Goal: Information Seeking & Learning: Learn about a topic

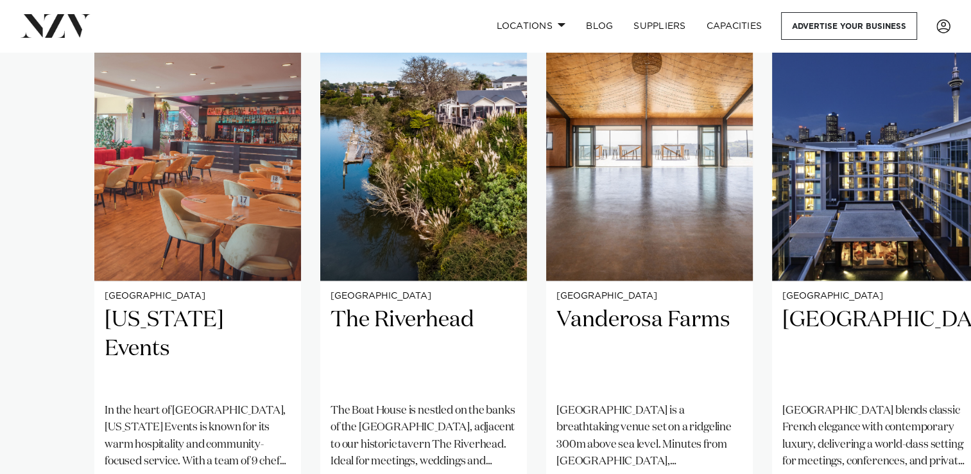
scroll to position [943, 0]
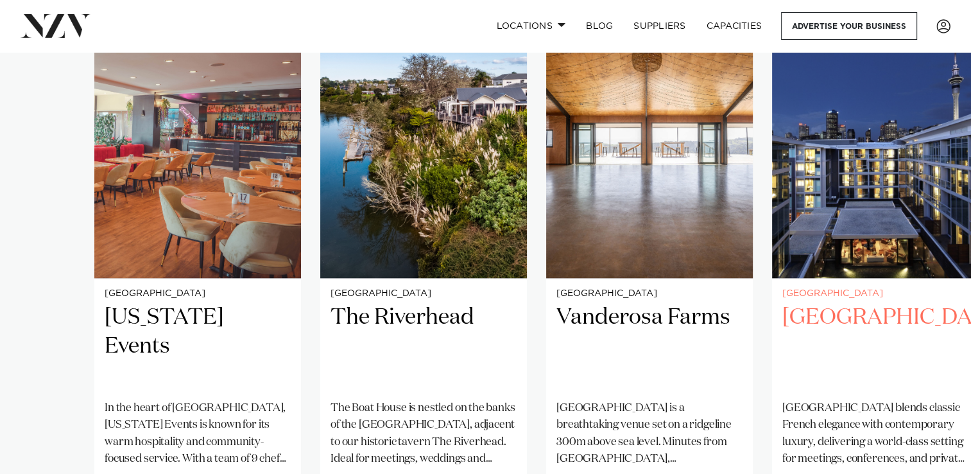
click at [882, 303] on h2 "[GEOGRAPHIC_DATA]" at bounding box center [875, 346] width 186 height 87
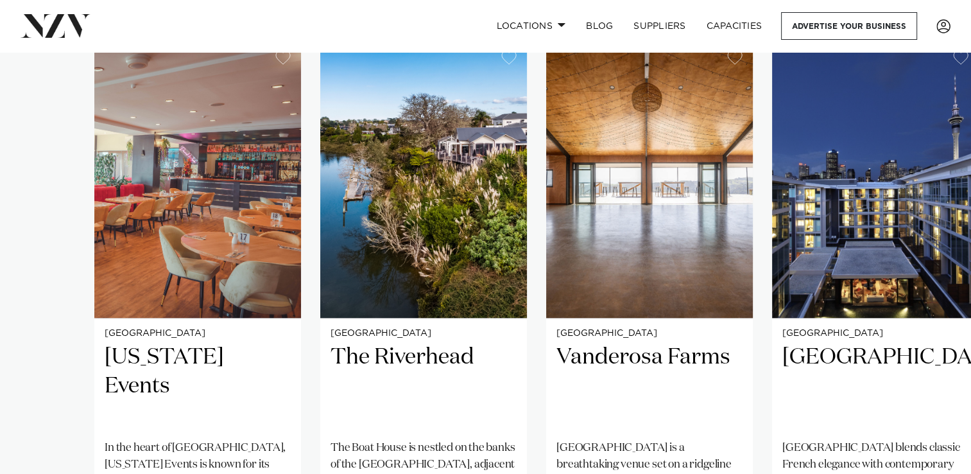
scroll to position [913, 0]
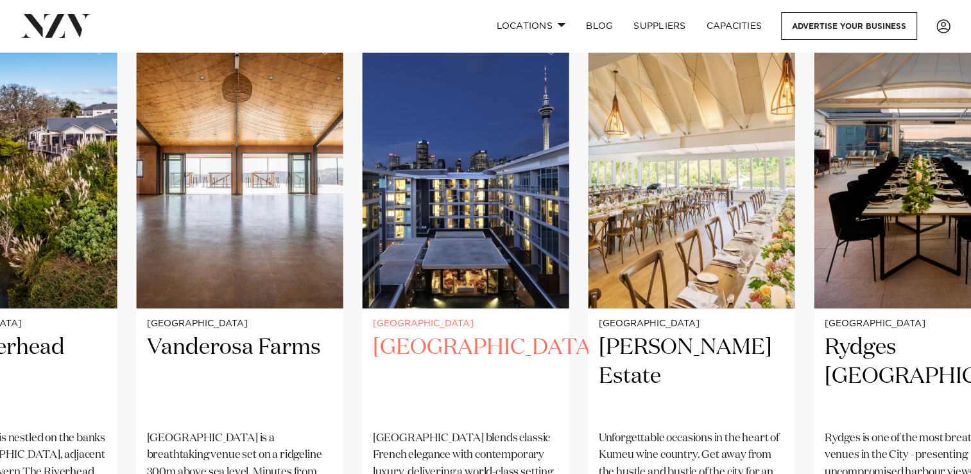
click at [526, 353] on h2 "Sofitel Auckland Viaduct Harbour" at bounding box center [466, 376] width 186 height 87
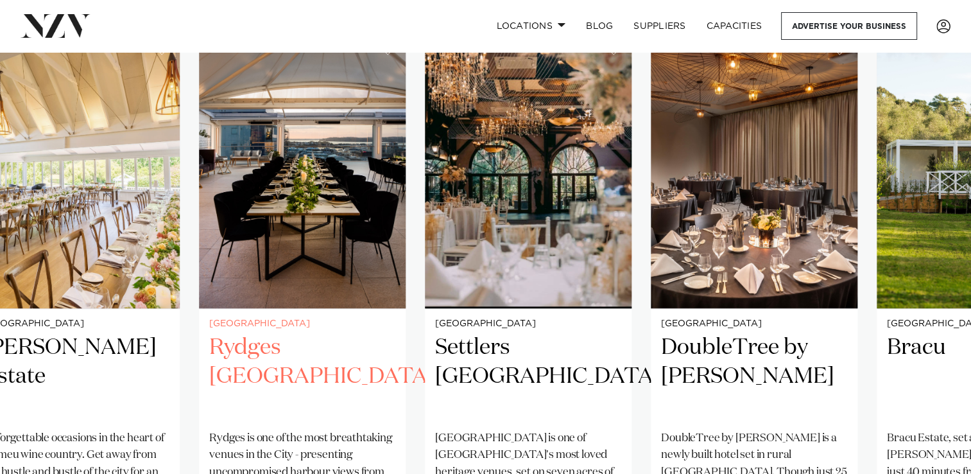
click at [227, 307] on link "Auckland Rydges Auckland Rydges is one of the most breathtaking venues in the C…" at bounding box center [302, 311] width 207 height 560
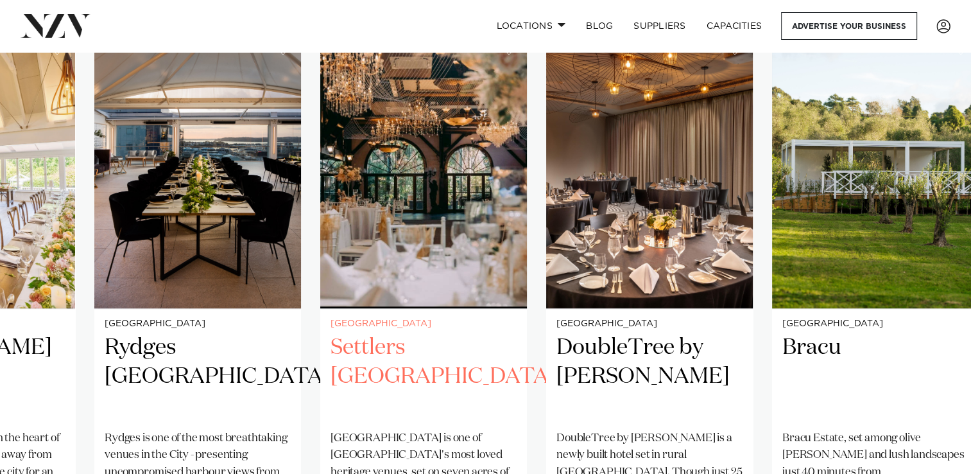
click at [414, 275] on img "7 / 25" at bounding box center [423, 169] width 207 height 277
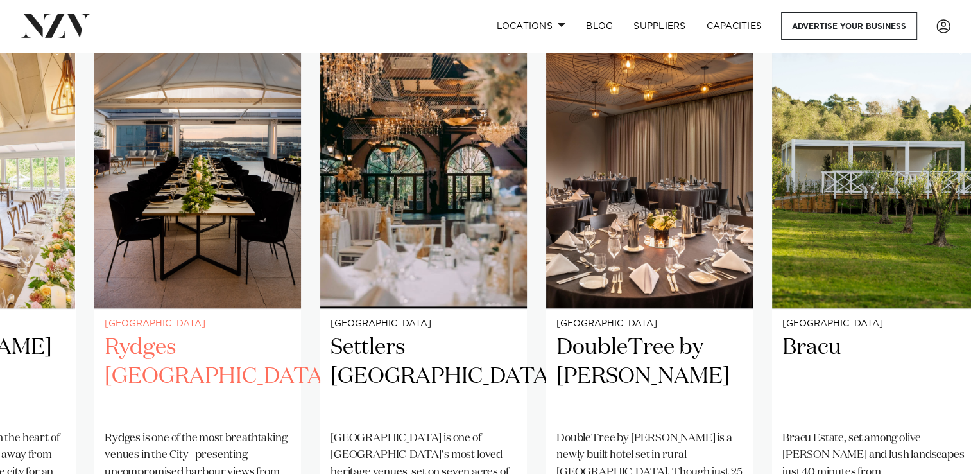
scroll to position [902, 0]
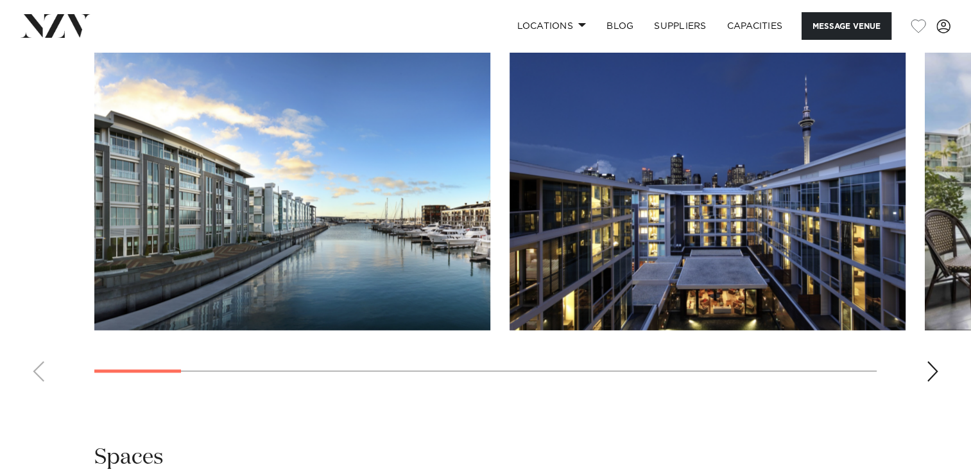
scroll to position [1396, 0]
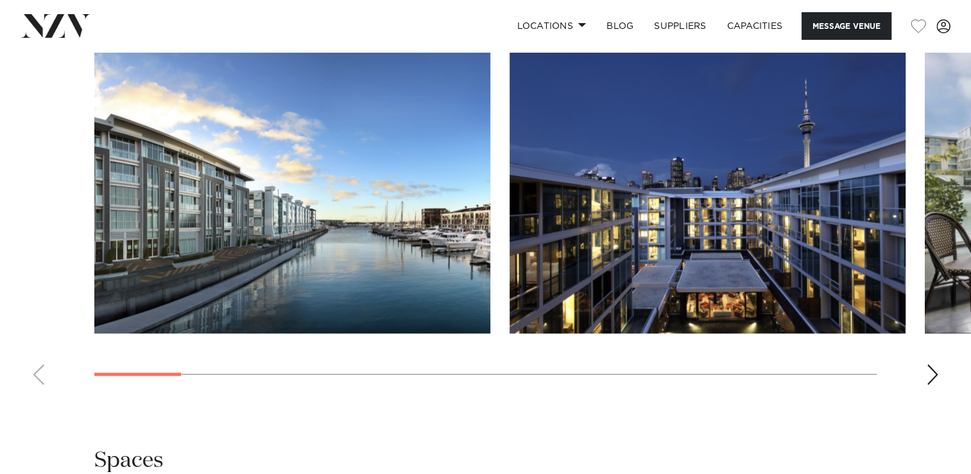
click at [931, 384] on div "Next slide" at bounding box center [932, 374] width 13 height 21
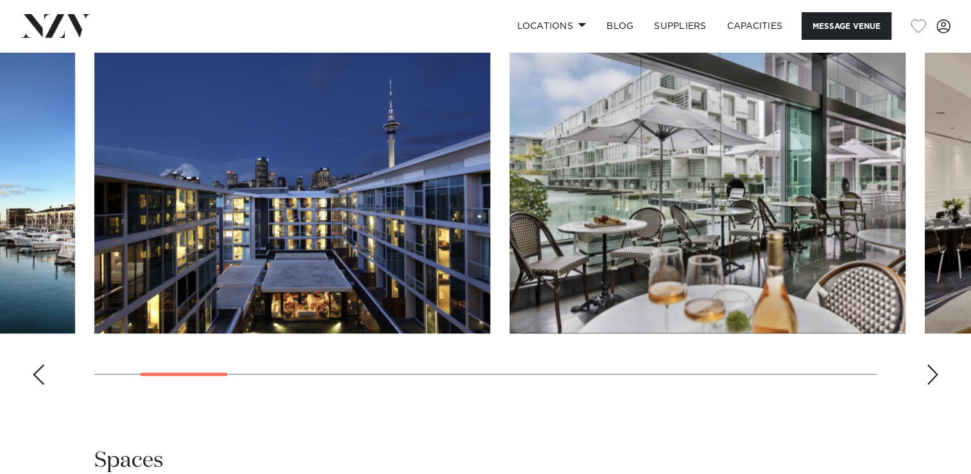
click at [931, 384] on div "Next slide" at bounding box center [932, 374] width 13 height 21
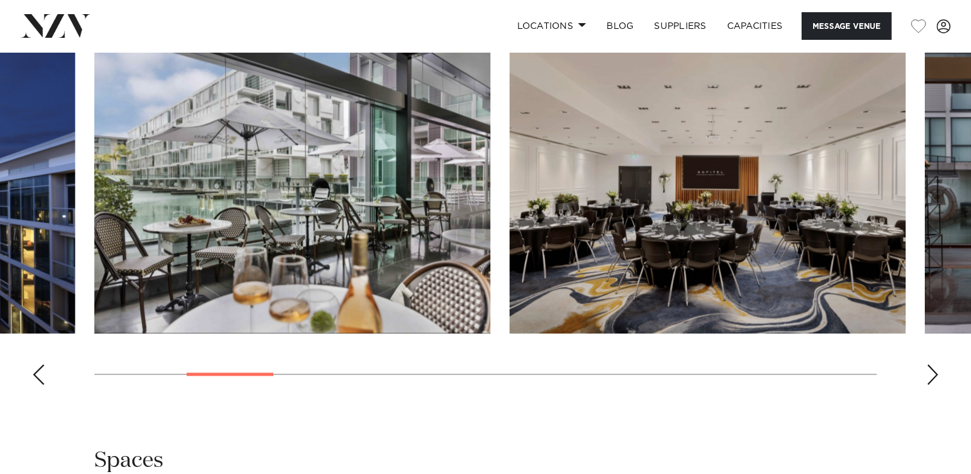
click at [931, 384] on div "Next slide" at bounding box center [932, 374] width 13 height 21
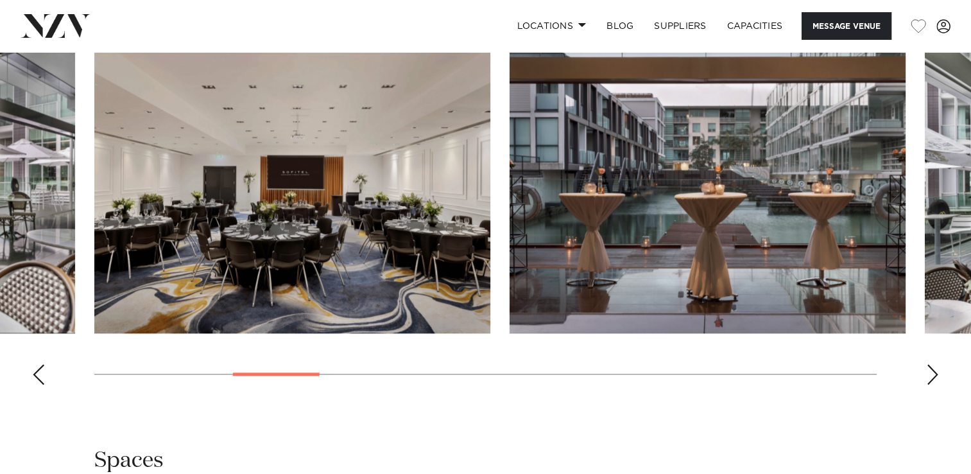
click at [931, 384] on div "Next slide" at bounding box center [932, 374] width 13 height 21
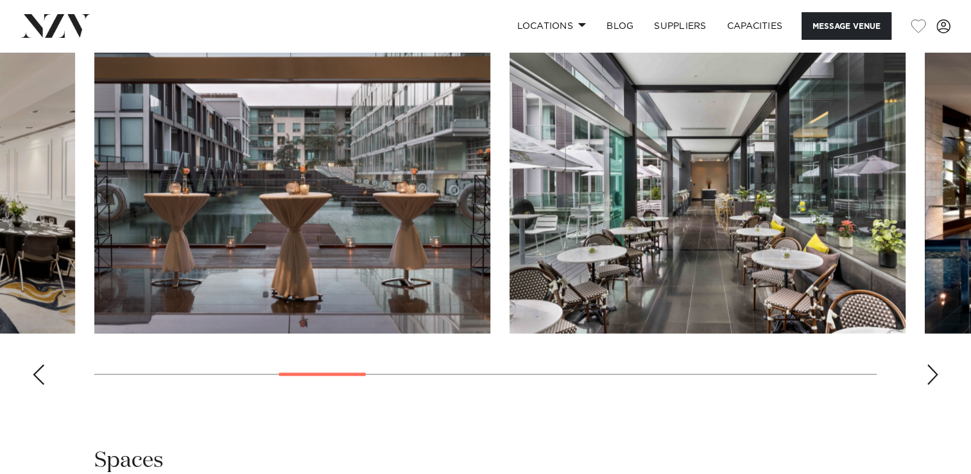
click at [931, 384] on div "Next slide" at bounding box center [932, 374] width 13 height 21
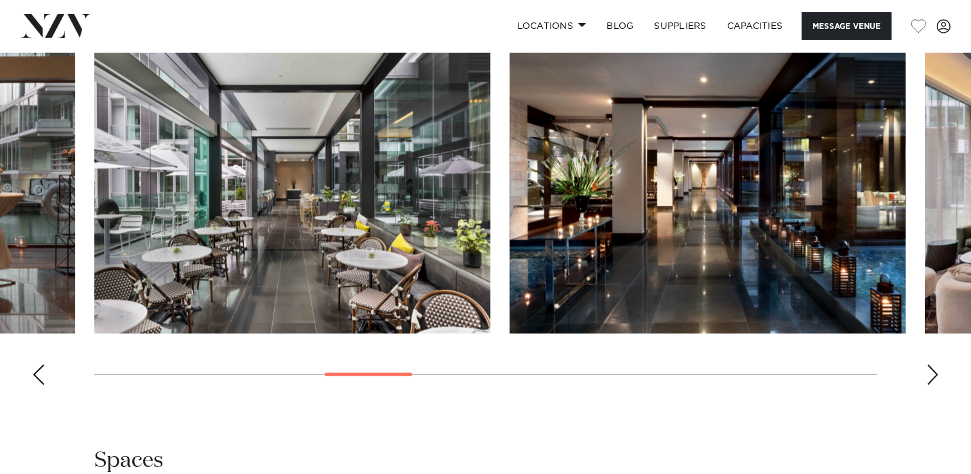
click at [931, 384] on div "Next slide" at bounding box center [932, 374] width 13 height 21
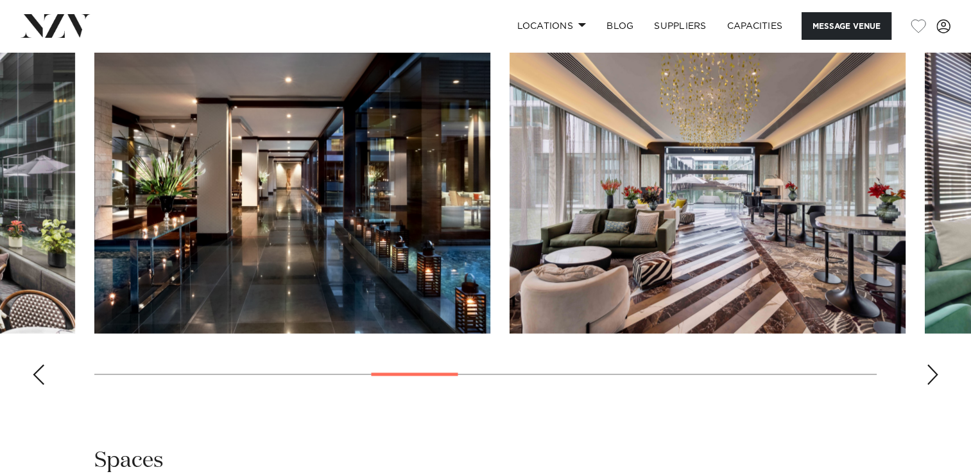
click at [931, 384] on div "Next slide" at bounding box center [932, 374] width 13 height 21
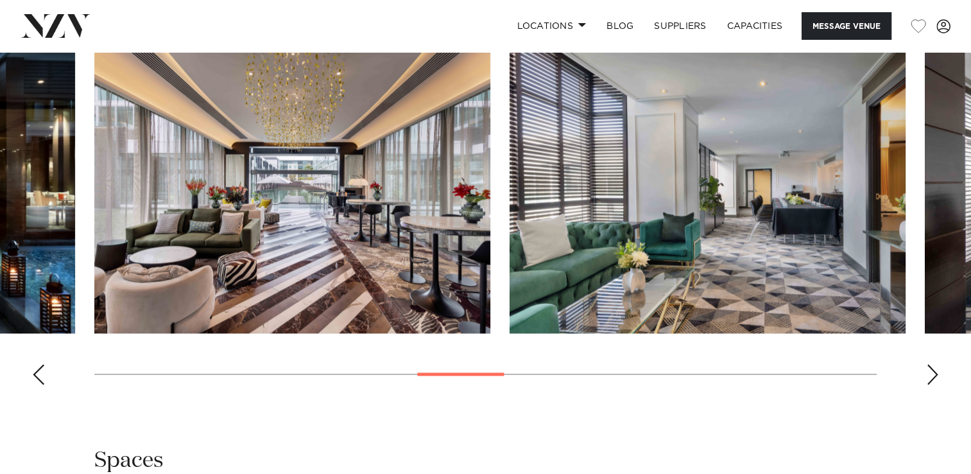
click at [931, 384] on div "Next slide" at bounding box center [932, 374] width 13 height 21
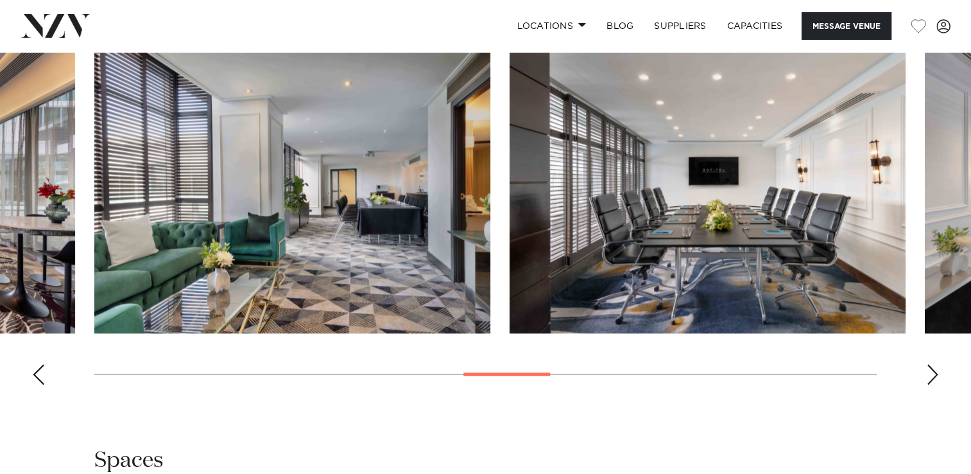
click at [935, 384] on div "Next slide" at bounding box center [932, 374] width 13 height 21
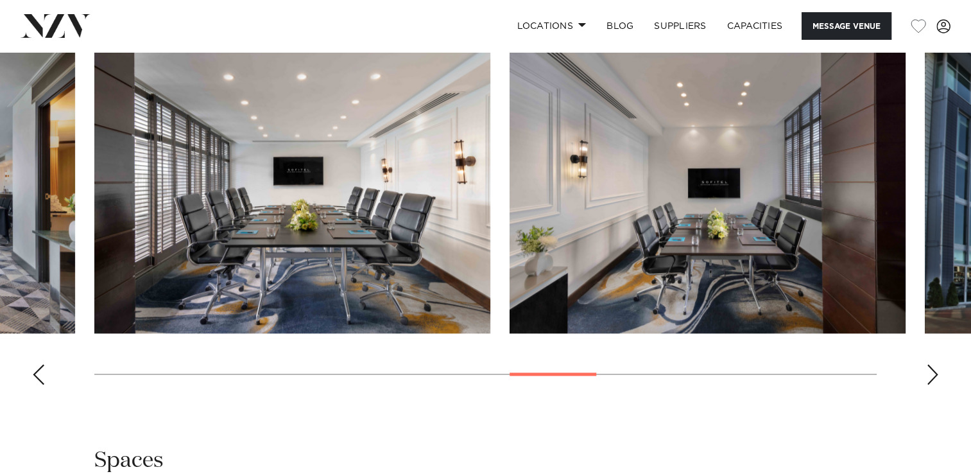
click at [935, 384] on div "Next slide" at bounding box center [932, 374] width 13 height 21
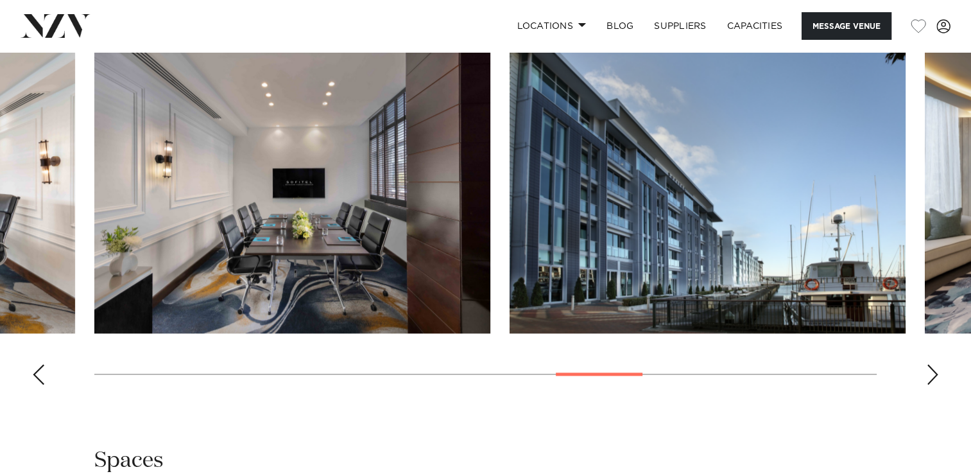
click at [935, 384] on div "Next slide" at bounding box center [932, 374] width 13 height 21
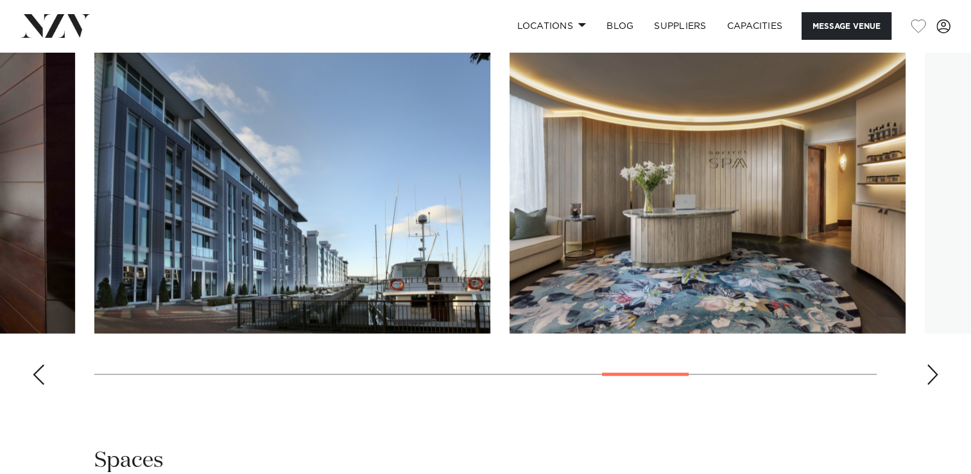
click at [935, 384] on div "Next slide" at bounding box center [932, 374] width 13 height 21
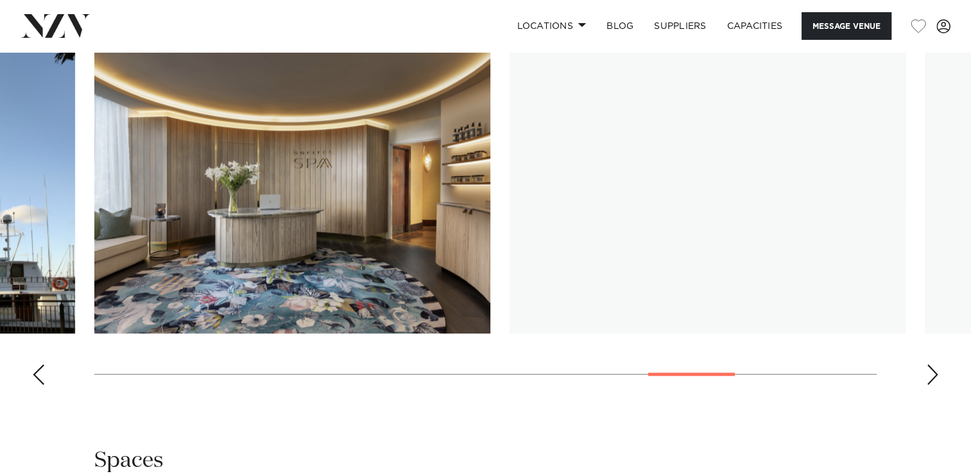
click at [935, 384] on div "Next slide" at bounding box center [932, 374] width 13 height 21
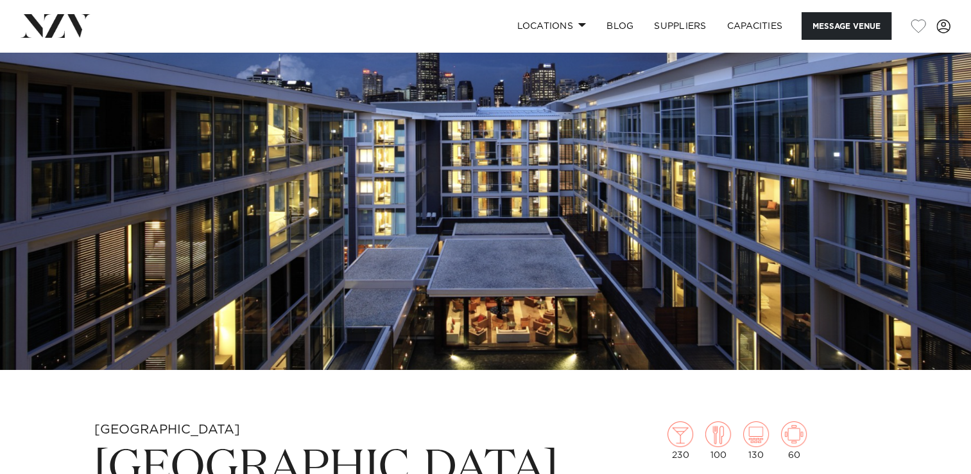
scroll to position [0, 0]
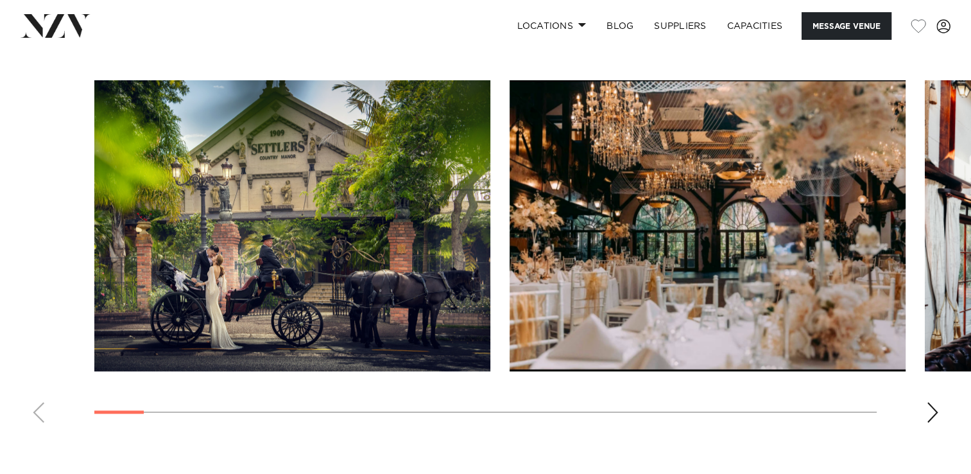
scroll to position [1258, 0]
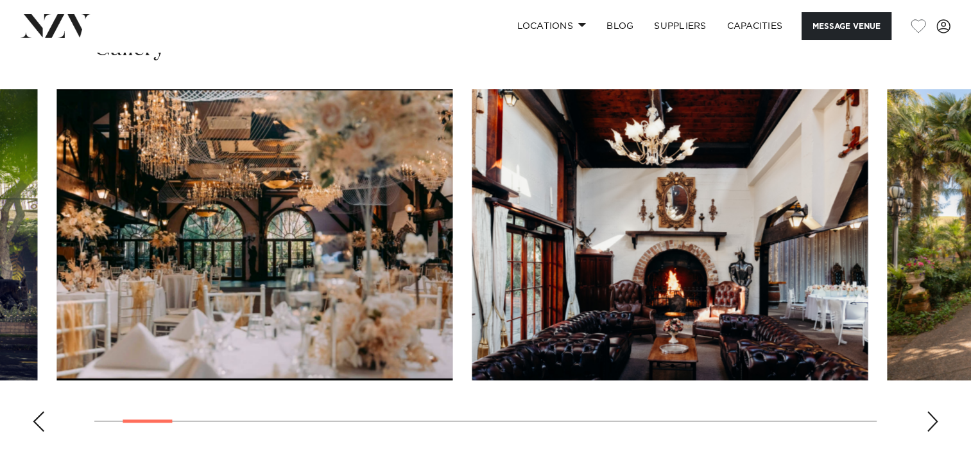
click at [56, 320] on img "2 / 30" at bounding box center [254, 234] width 396 height 291
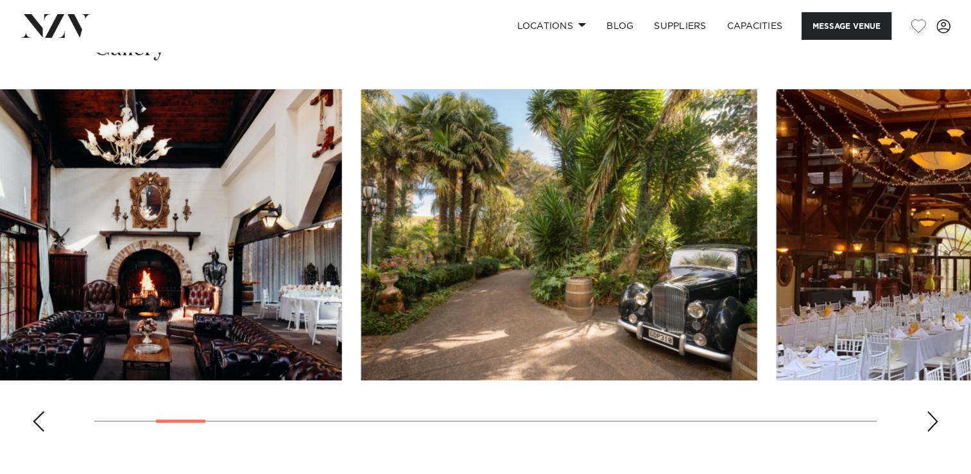
click at [164, 334] on img "3 / 30" at bounding box center [144, 234] width 396 height 291
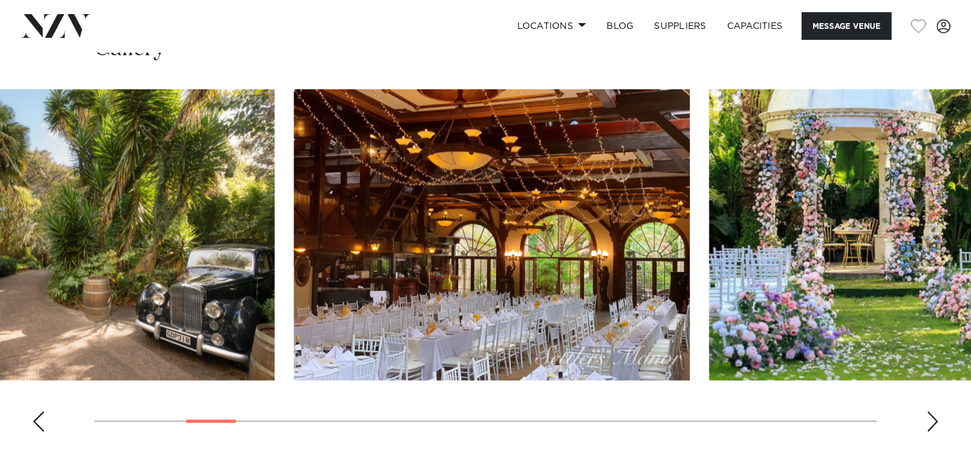
click at [81, 304] on img "4 / 30" at bounding box center [77, 234] width 396 height 291
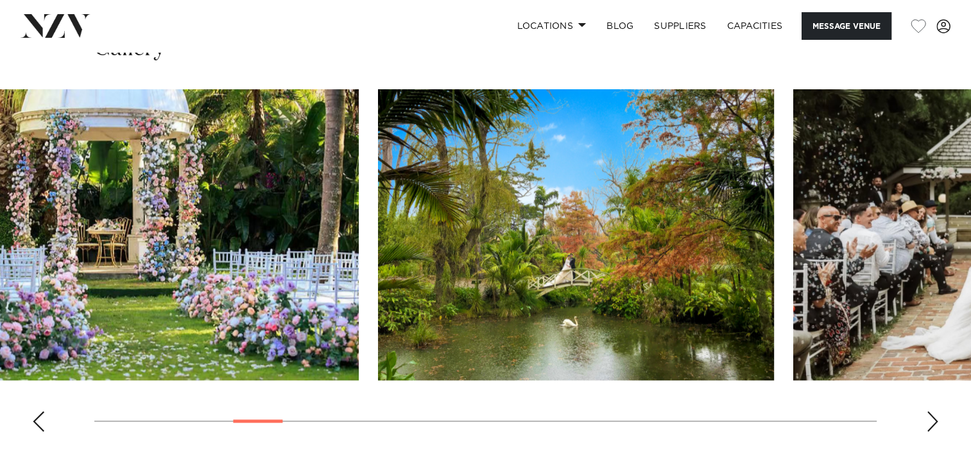
click at [103, 325] on img "6 / 30" at bounding box center [161, 234] width 396 height 291
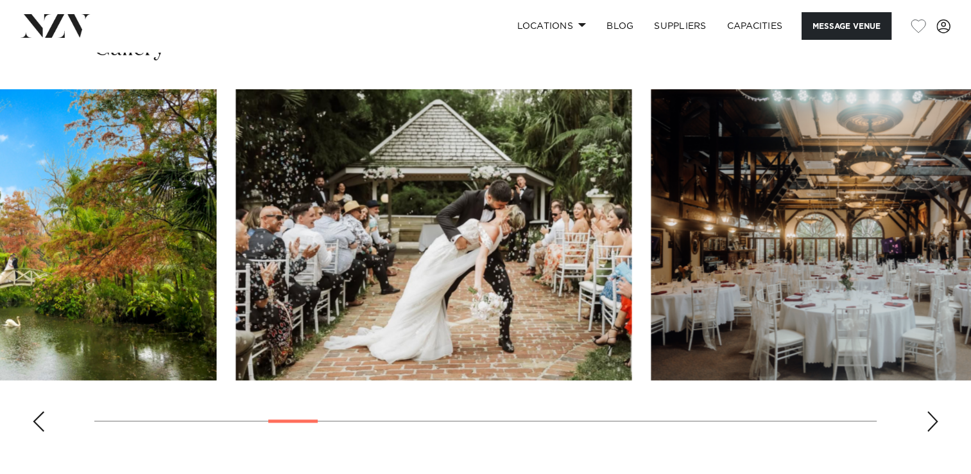
click at [0, 353] on html "Locations Auckland Wellington Christchurch Queenstown Hamilton Northland Bay of…" at bounding box center [485, 339] width 971 height 3195
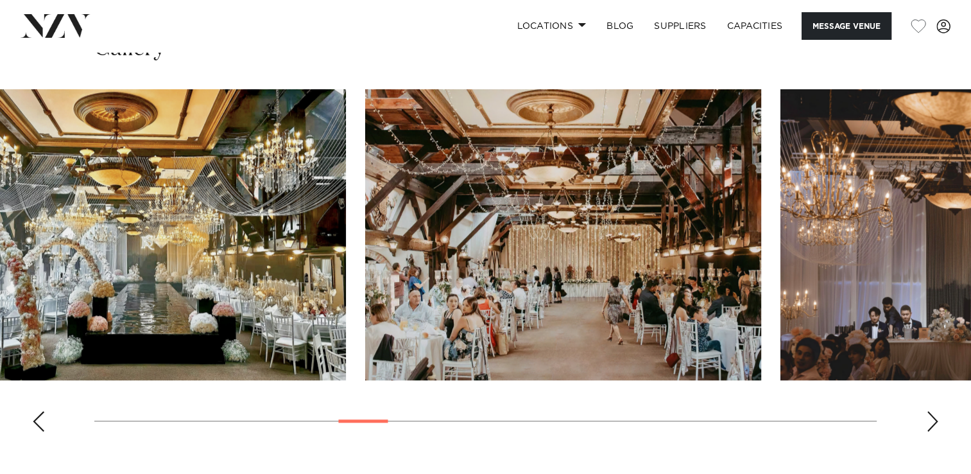
click at [221, 263] on img "10 / 30" at bounding box center [148, 234] width 396 height 291
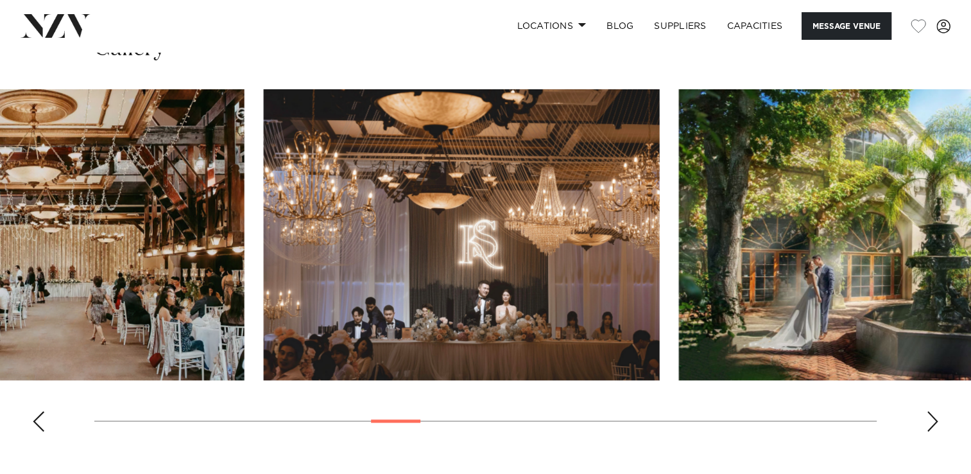
click at [0, 261] on html "Locations Auckland Wellington Christchurch Queenstown Hamilton Northland Bay of…" at bounding box center [485, 339] width 971 height 3195
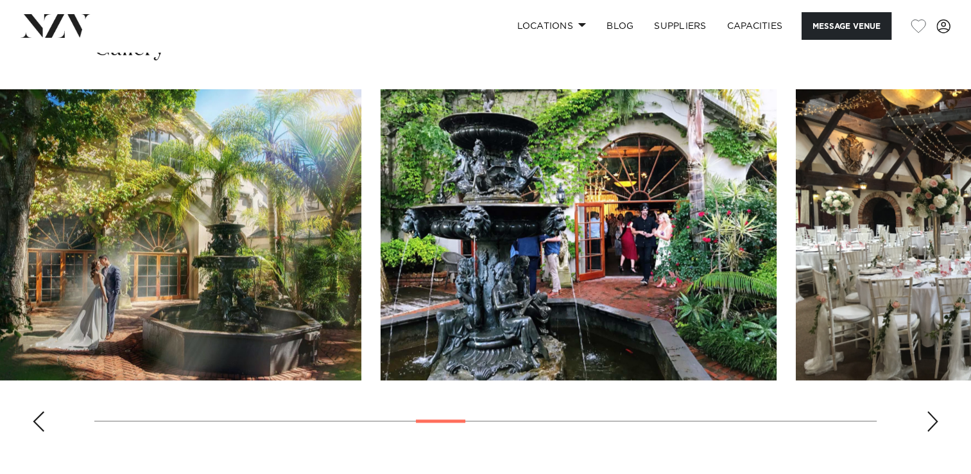
click at [176, 236] on img "13 / 30" at bounding box center [163, 234] width 396 height 291
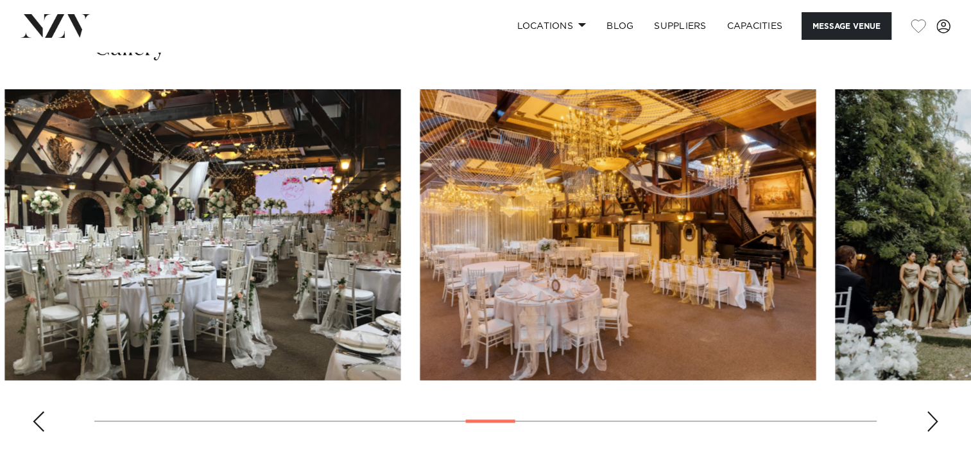
click at [2, 404] on swiper-container at bounding box center [485, 265] width 971 height 352
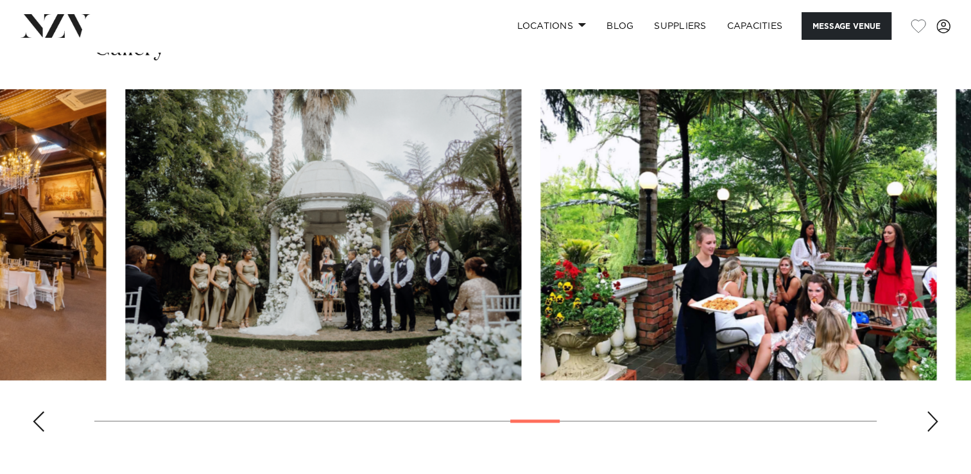
click at [0, 248] on html "Locations Auckland Wellington Christchurch Queenstown Hamilton Northland Bay of…" at bounding box center [485, 339] width 971 height 3195
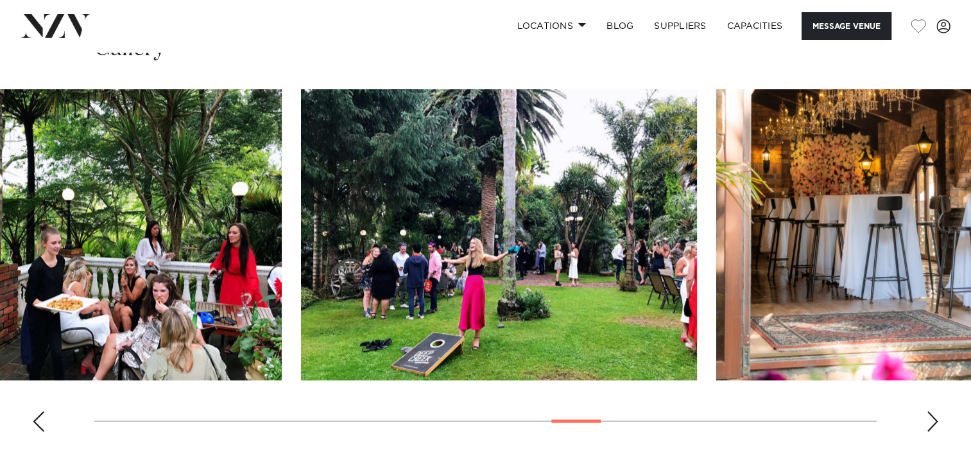
click at [23, 268] on img "18 / 30" at bounding box center [84, 234] width 396 height 291
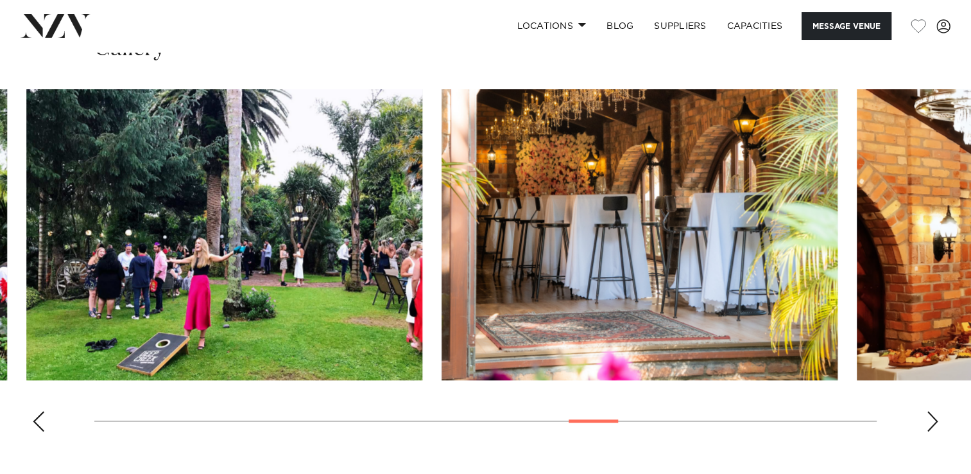
click at [100, 296] on img "19 / 30" at bounding box center [224, 234] width 396 height 291
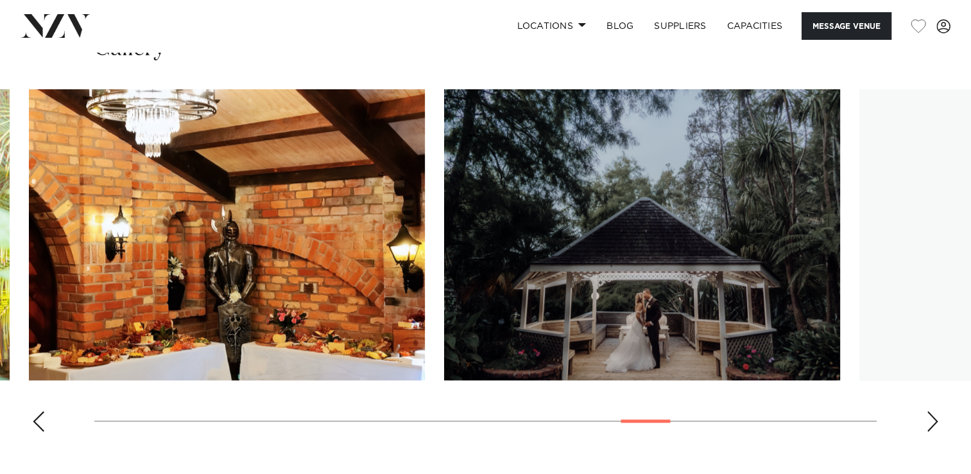
click at [17, 294] on swiper-container at bounding box center [485, 265] width 971 height 352
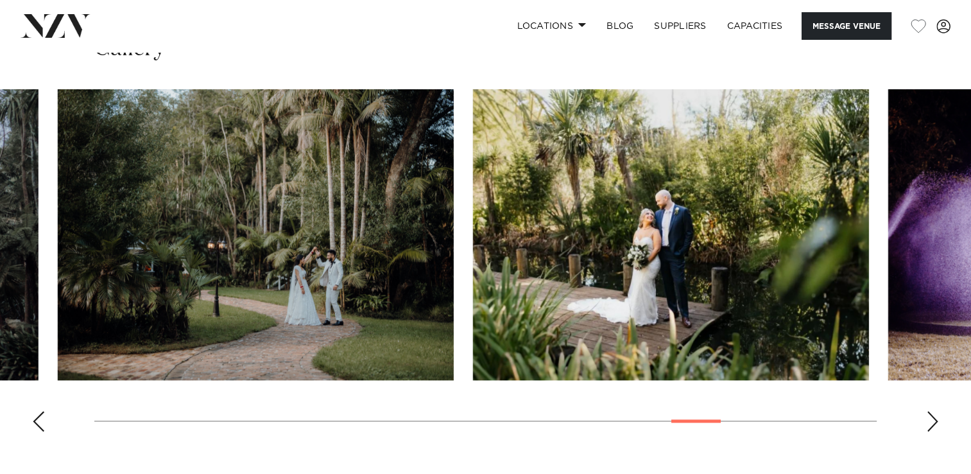
click at [20, 379] on swiper-container at bounding box center [485, 265] width 971 height 352
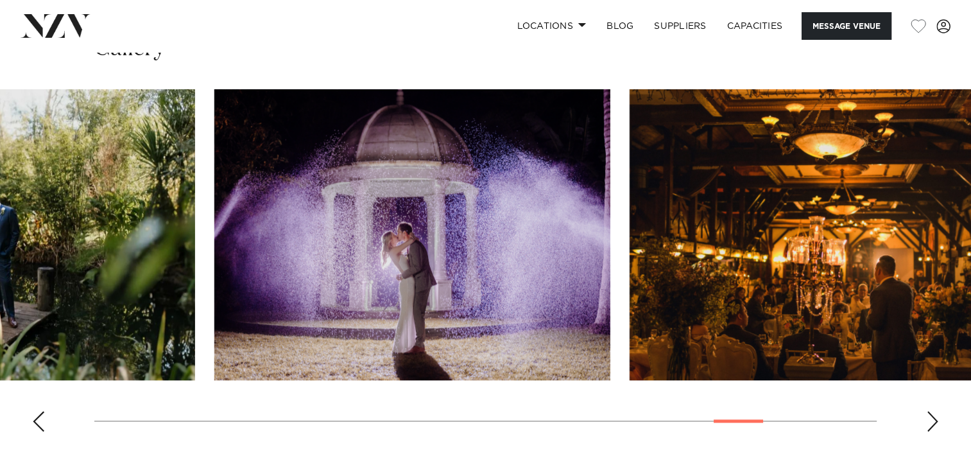
click at [212, 473] on html "Locations Auckland Wellington Christchurch Queenstown Hamilton Northland Bay of…" at bounding box center [485, 339] width 971 height 3195
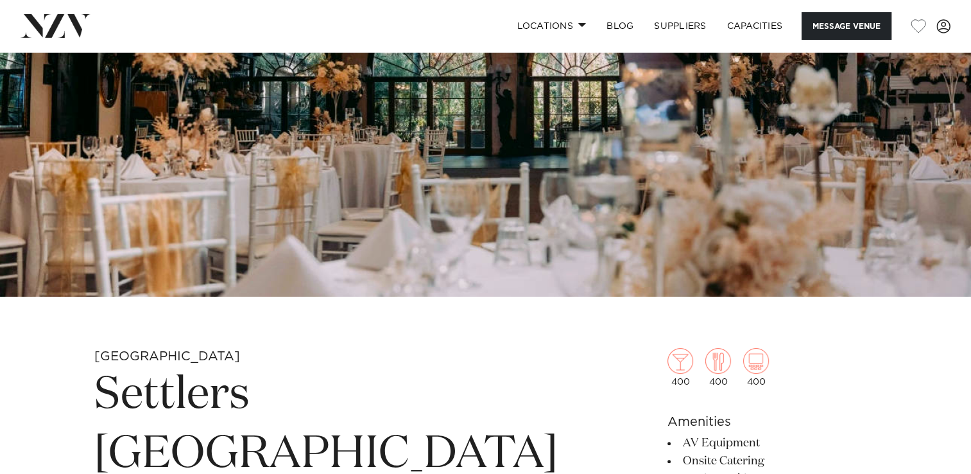
scroll to position [218, 0]
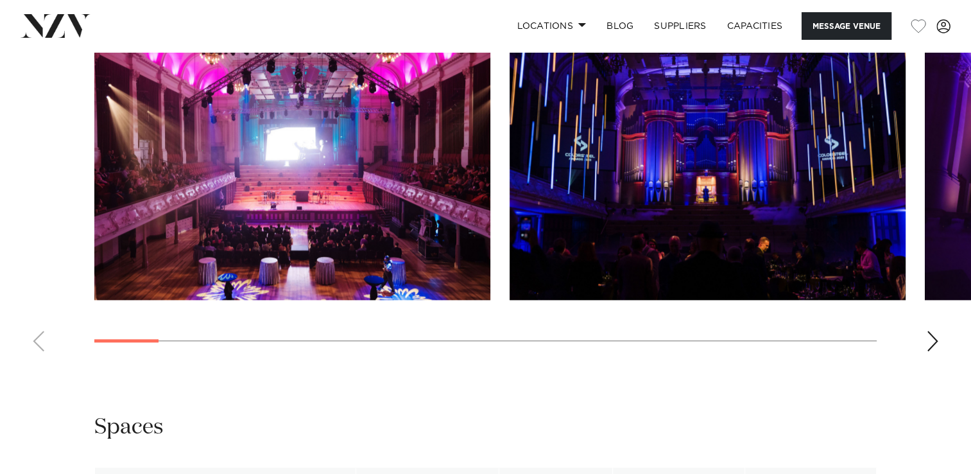
scroll to position [1246, 0]
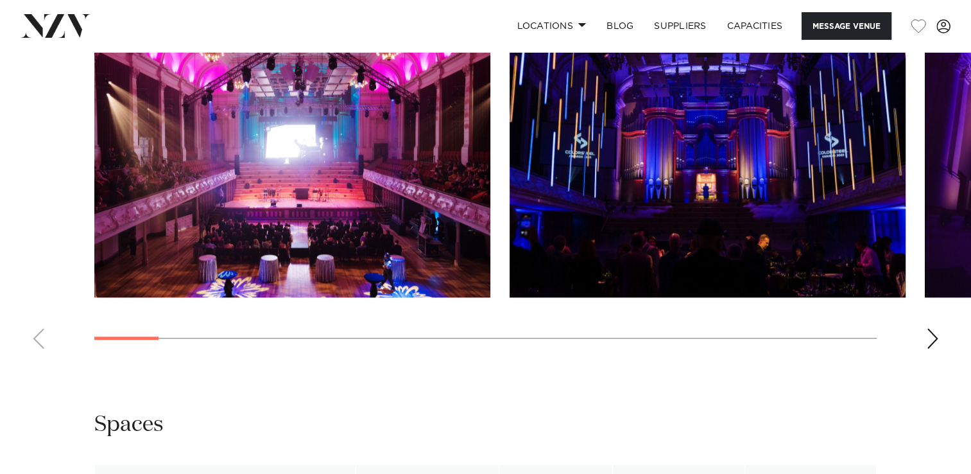
click at [931, 337] on div "Next slide" at bounding box center [932, 338] width 13 height 21
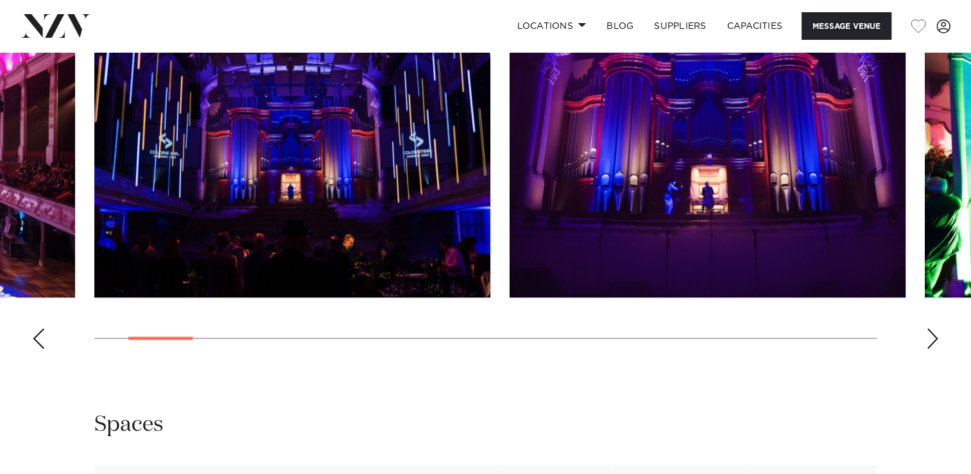
click at [931, 337] on div "Next slide" at bounding box center [932, 338] width 13 height 21
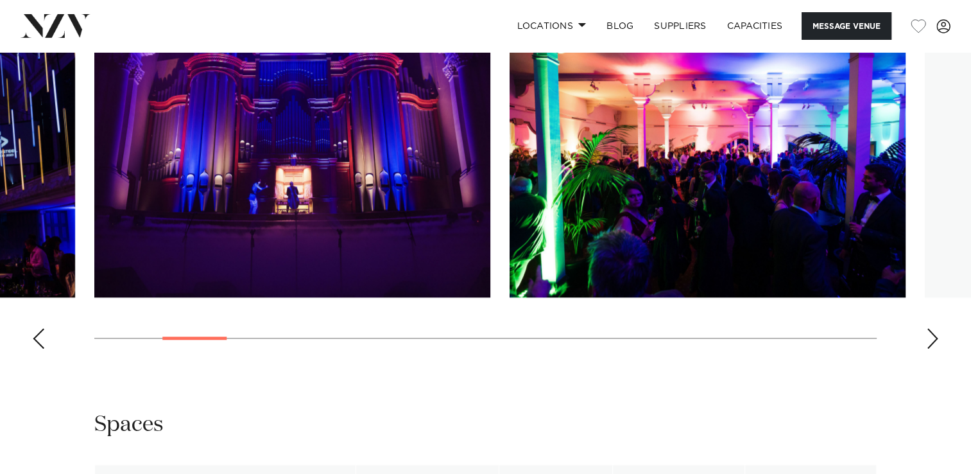
click at [931, 337] on div "Next slide" at bounding box center [932, 338] width 13 height 21
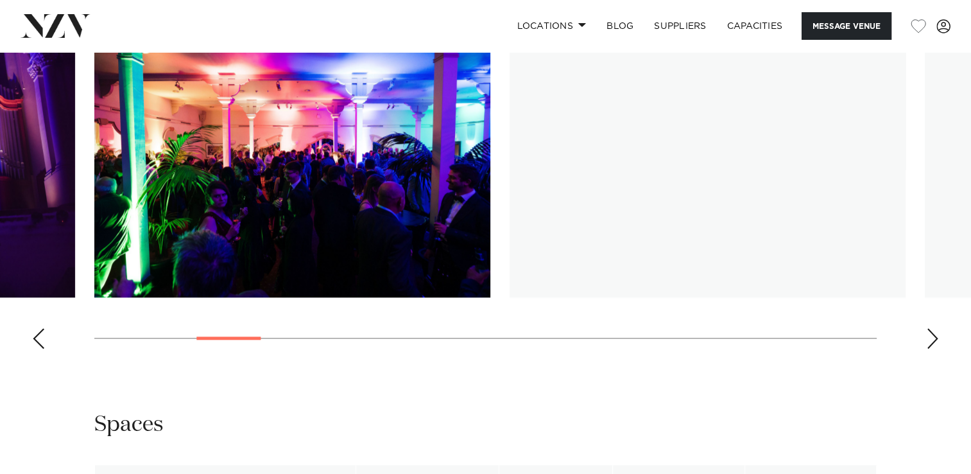
click at [931, 337] on div "Next slide" at bounding box center [932, 338] width 13 height 21
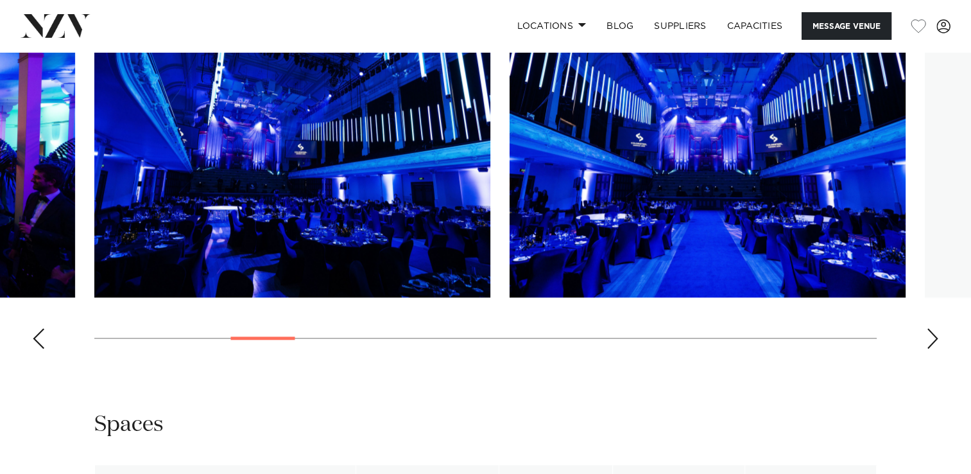
click at [931, 337] on div "Next slide" at bounding box center [932, 338] width 13 height 21
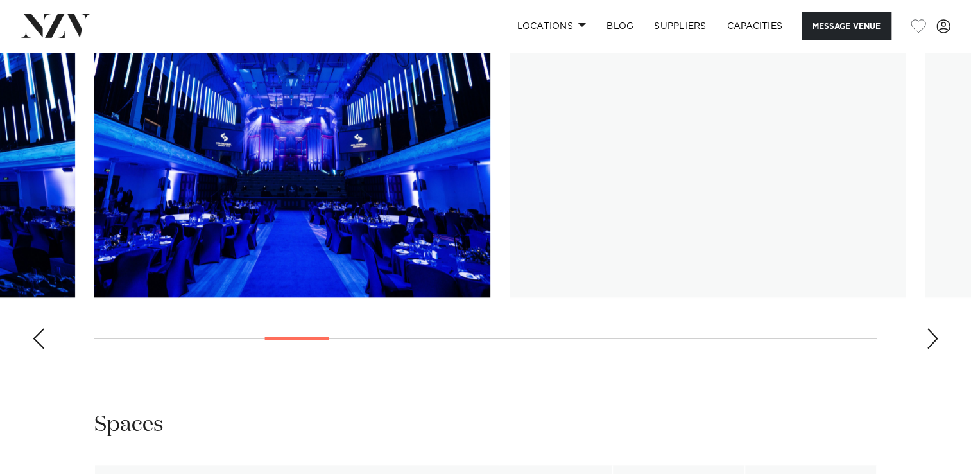
click at [931, 337] on div "Next slide" at bounding box center [932, 338] width 13 height 21
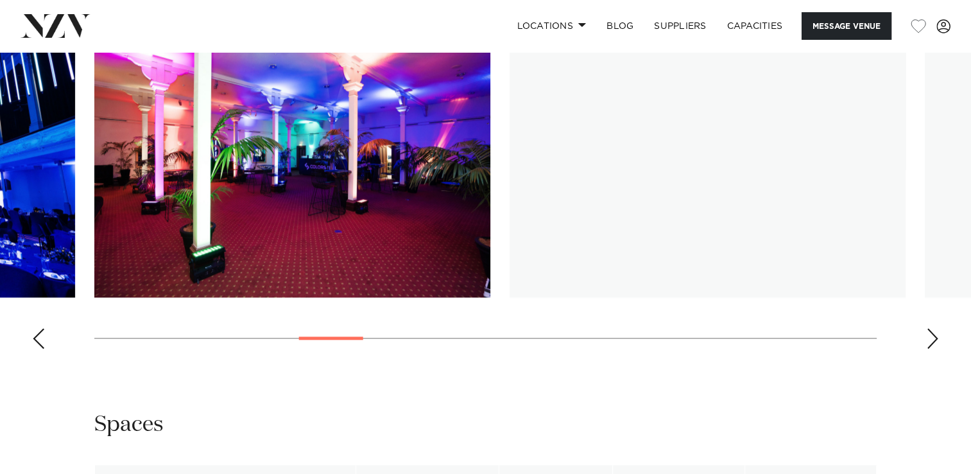
click at [931, 337] on div "Next slide" at bounding box center [932, 338] width 13 height 21
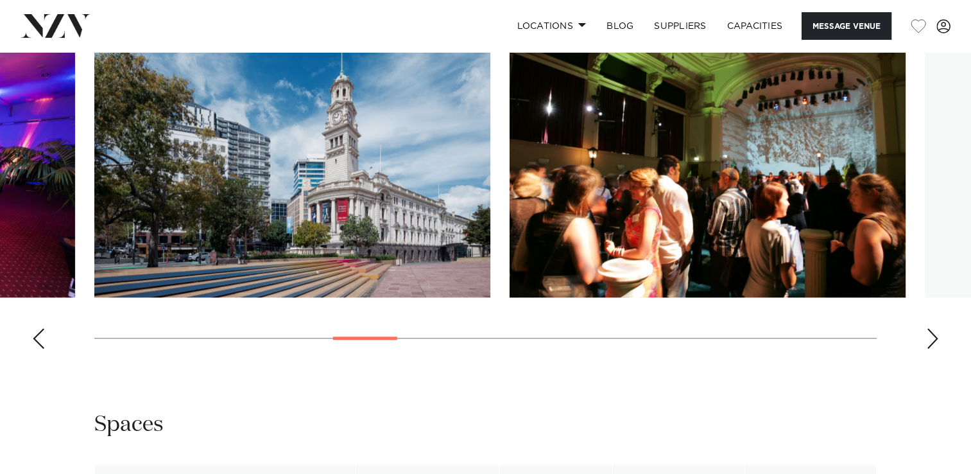
click at [927, 332] on div "Next slide" at bounding box center [932, 338] width 13 height 21
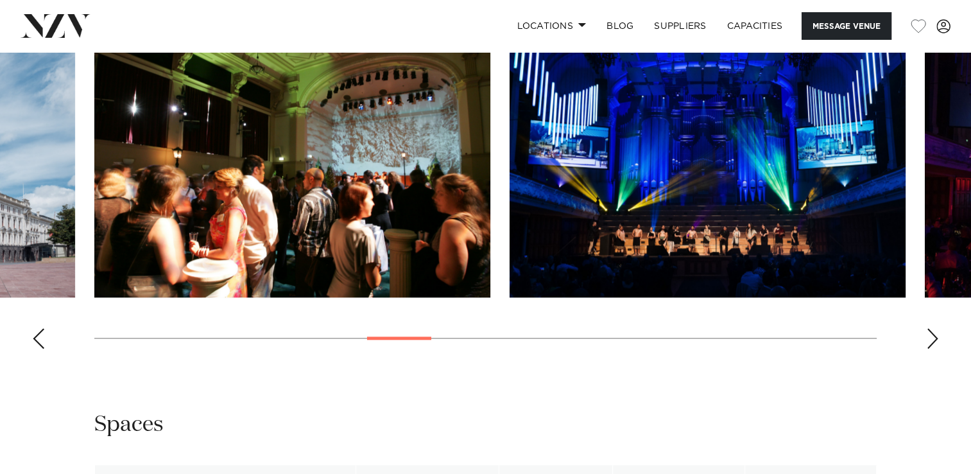
click at [927, 332] on div "Next slide" at bounding box center [932, 338] width 13 height 21
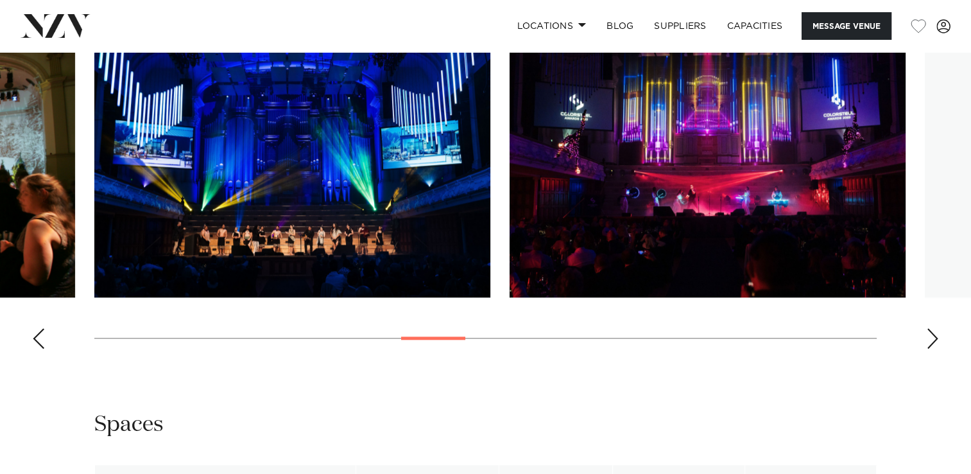
click at [927, 332] on div "Next slide" at bounding box center [932, 338] width 13 height 21
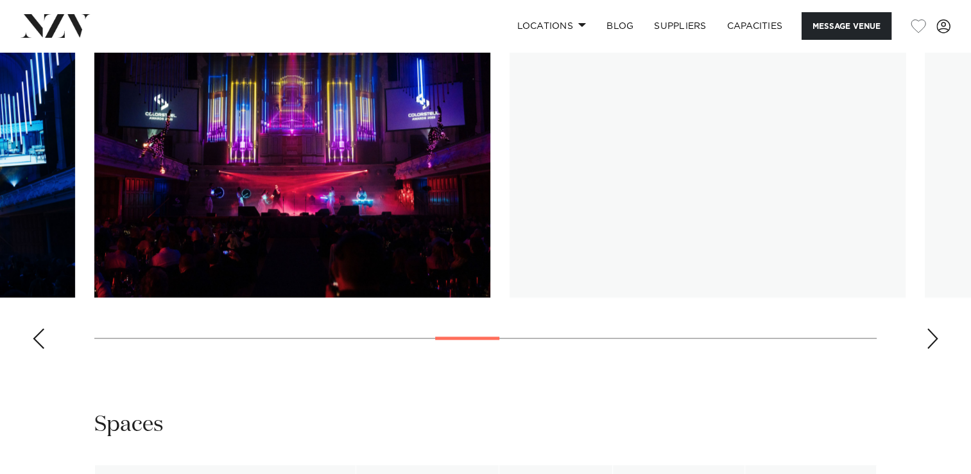
click at [927, 332] on div "Next slide" at bounding box center [932, 338] width 13 height 21
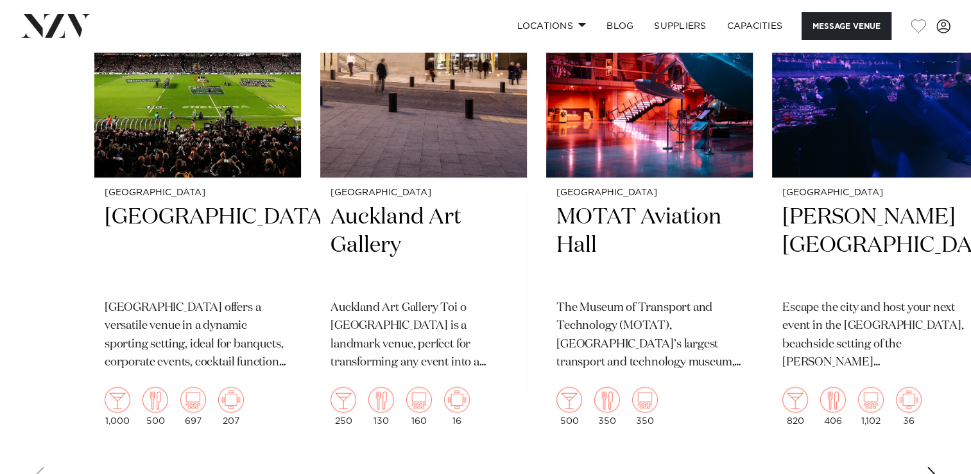
scroll to position [2099, 0]
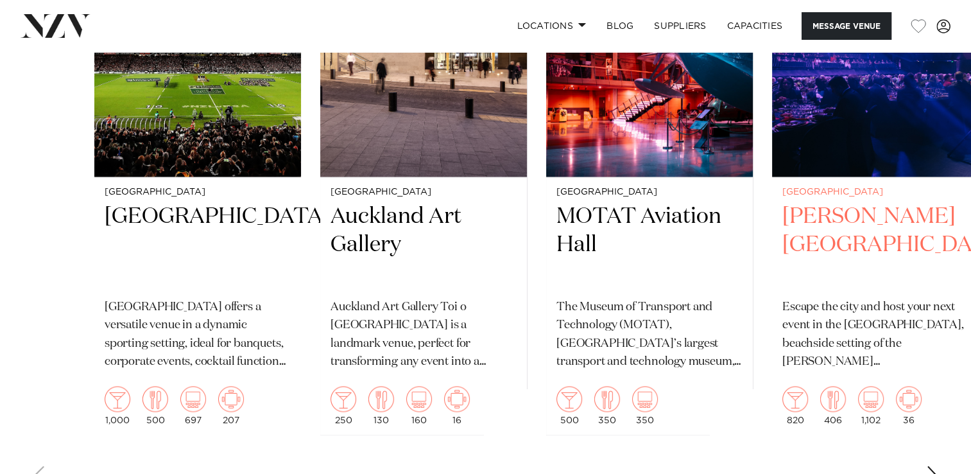
click at [857, 235] on h2 "[PERSON_NAME][GEOGRAPHIC_DATA]" at bounding box center [875, 245] width 186 height 87
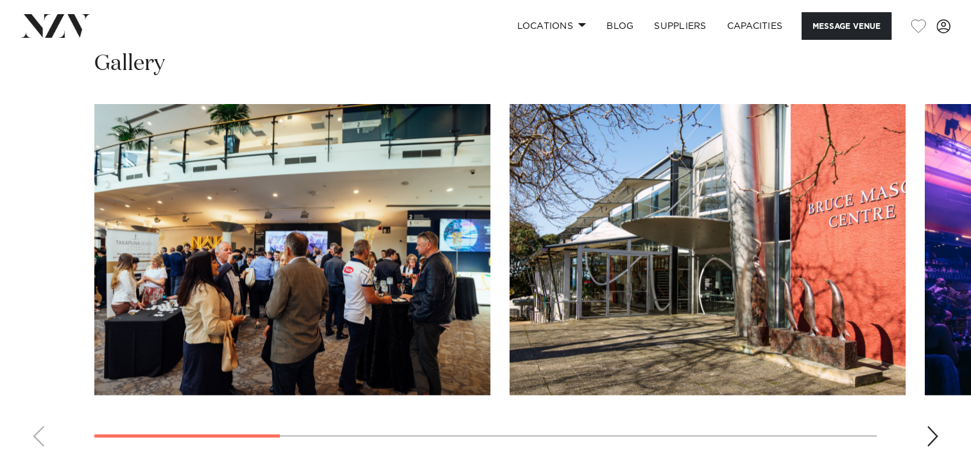
scroll to position [1201, 0]
click at [926, 429] on div "Next slide" at bounding box center [932, 435] width 13 height 21
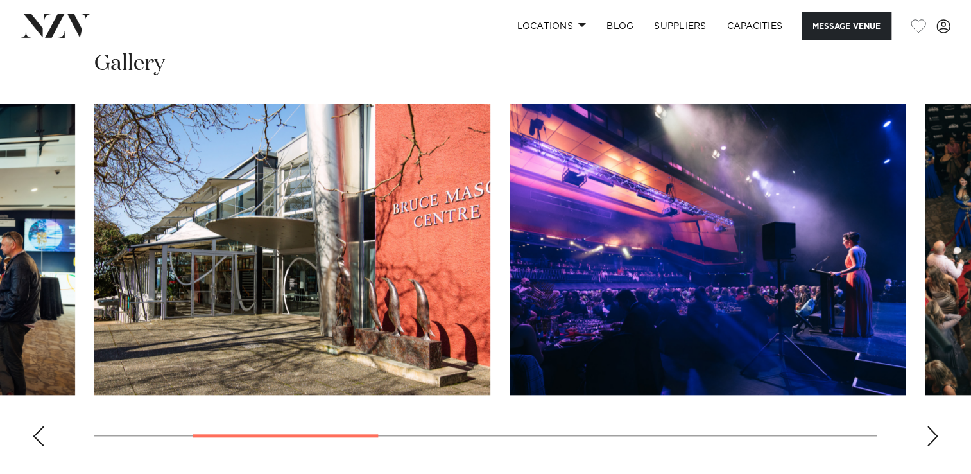
click at [926, 429] on div "Next slide" at bounding box center [932, 435] width 13 height 21
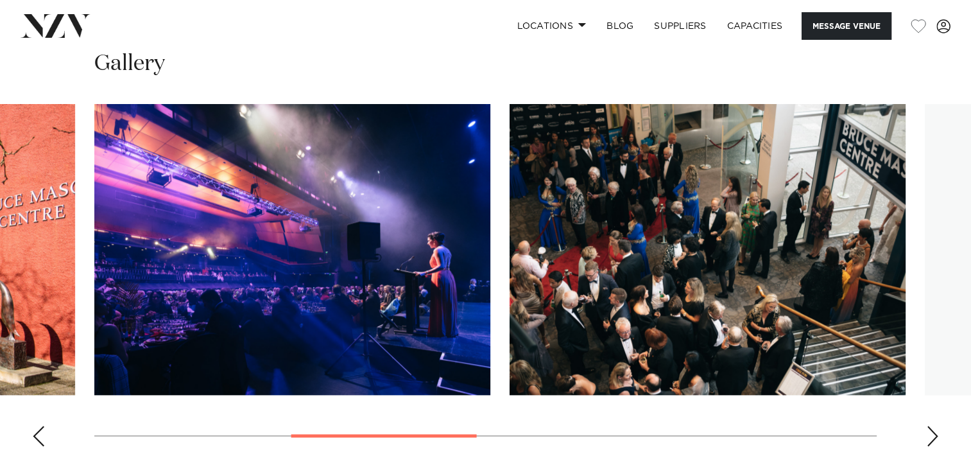
click at [926, 429] on div "Next slide" at bounding box center [932, 435] width 13 height 21
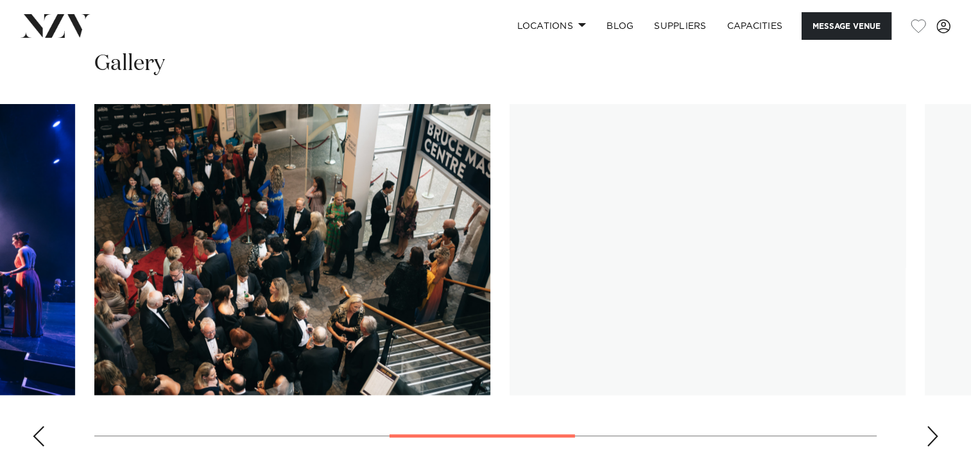
click at [926, 429] on div "Next slide" at bounding box center [932, 435] width 13 height 21
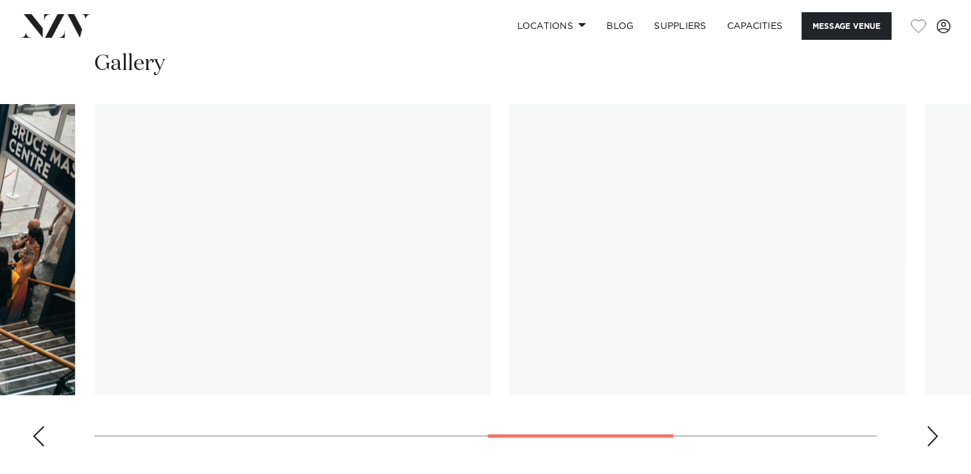
click at [926, 429] on div "Next slide" at bounding box center [932, 435] width 13 height 21
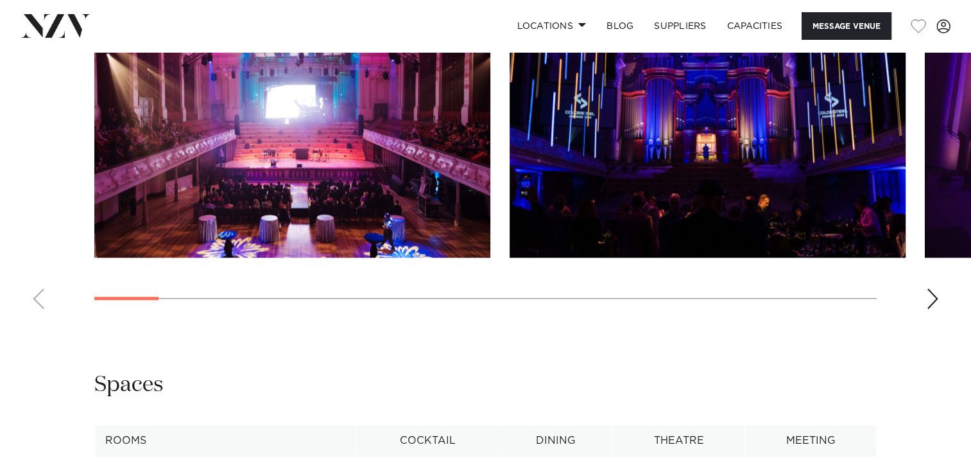
scroll to position [1290, 0]
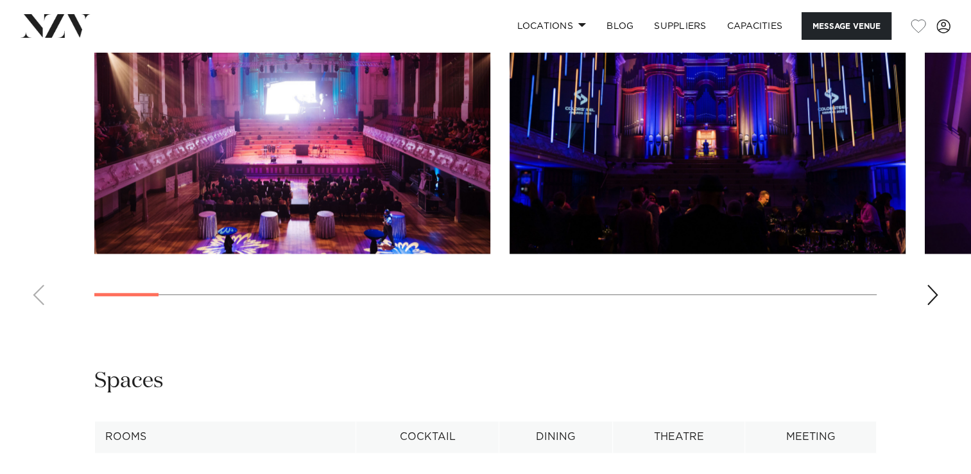
click at [932, 292] on div "Next slide" at bounding box center [932, 294] width 13 height 21
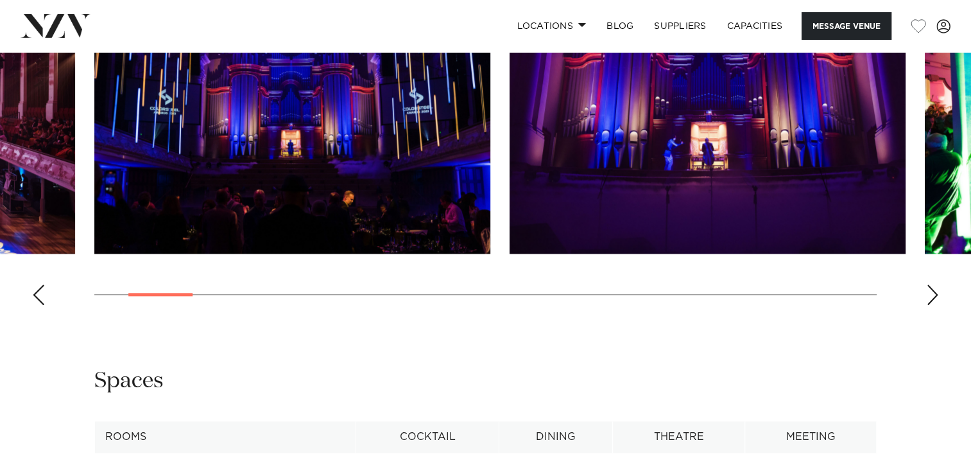
click at [932, 292] on div "Next slide" at bounding box center [932, 294] width 13 height 21
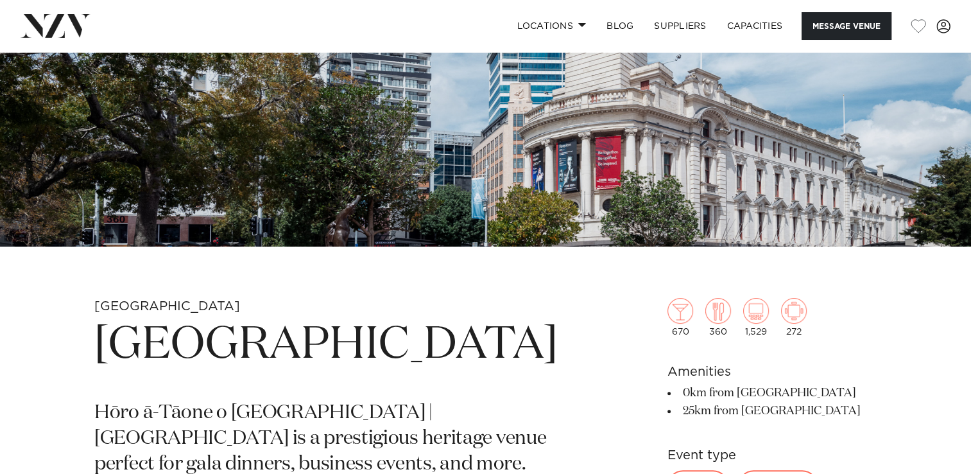
scroll to position [260, 0]
